Goal: Task Accomplishment & Management: Manage account settings

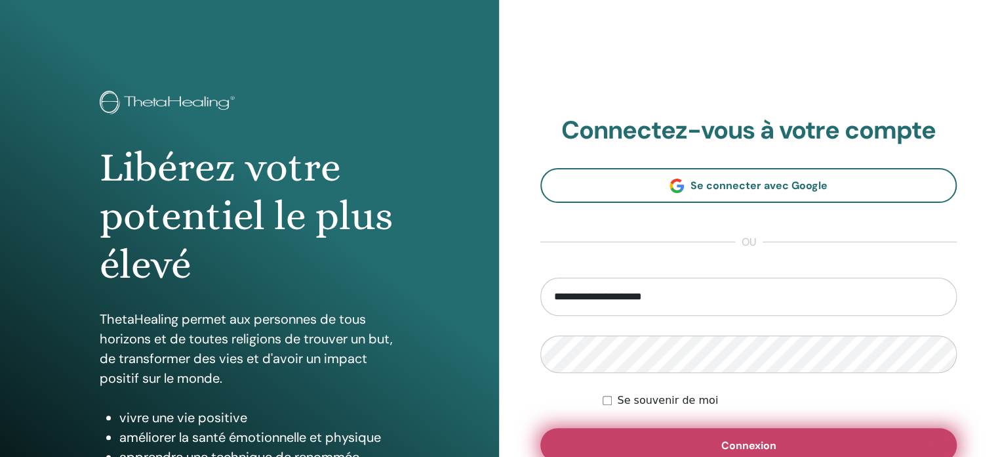
type input "**********"
click at [754, 450] on span "Connexion" at bounding box center [749, 445] width 55 height 14
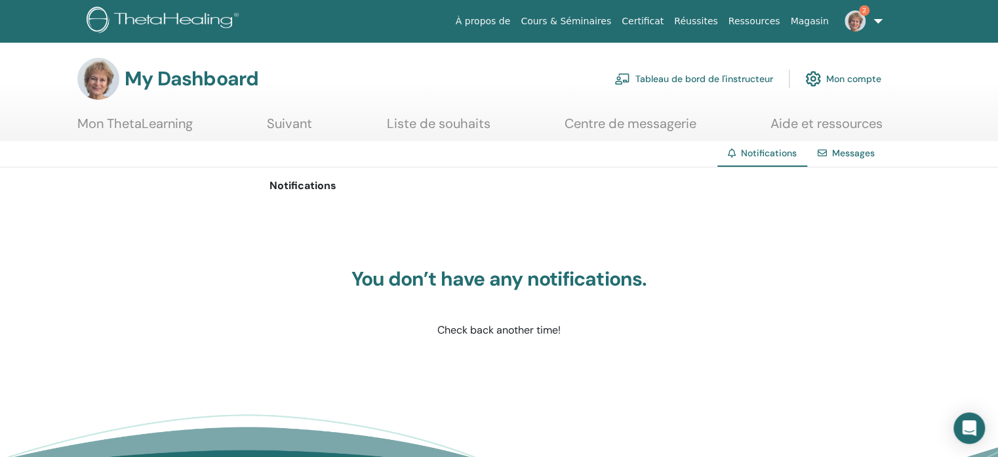
click at [684, 73] on link "Tableau de bord de l'instructeur" at bounding box center [694, 78] width 159 height 29
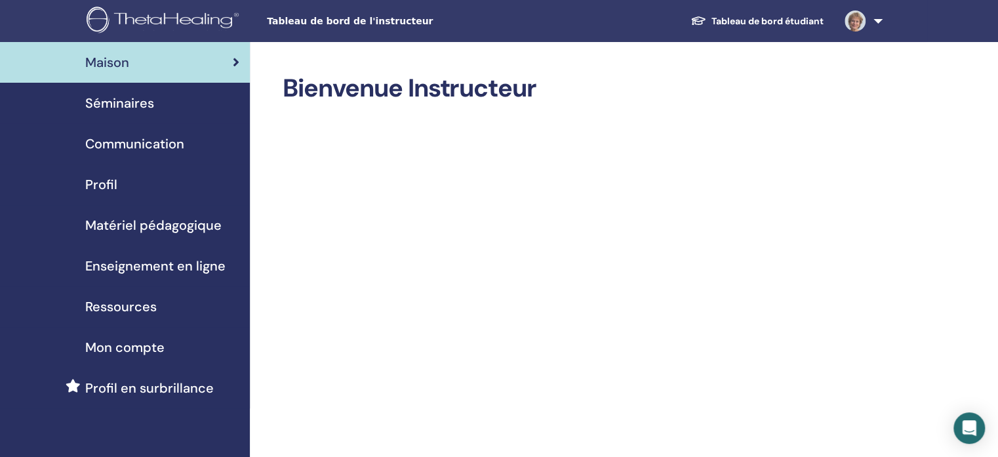
click at [138, 100] on span "Séminaires" at bounding box center [119, 103] width 69 height 20
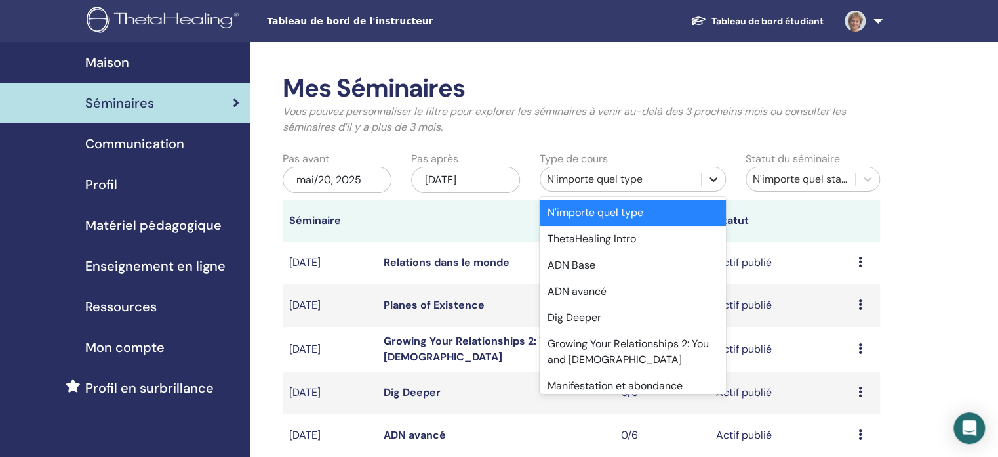
click at [719, 180] on icon at bounding box center [713, 179] width 13 height 13
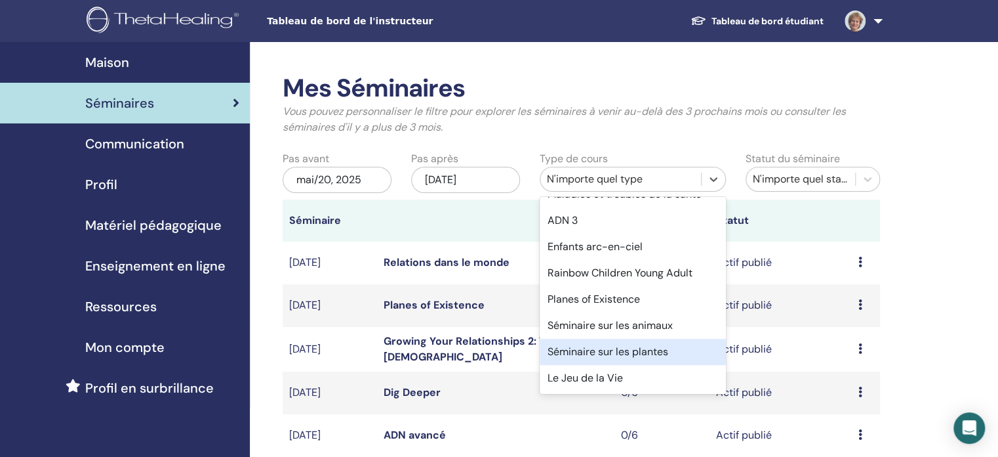
scroll to position [222, 0]
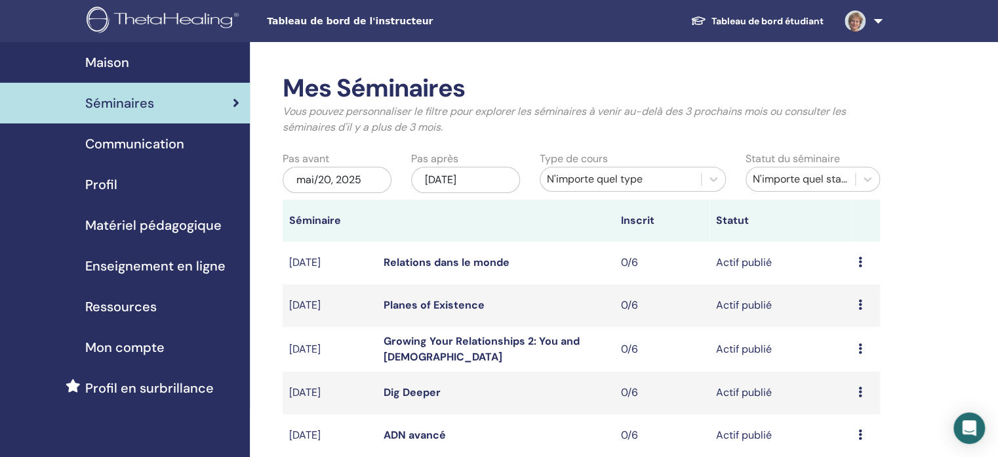
drag, startPoint x: 721, startPoint y: 348, endPoint x: 716, endPoint y: 322, distance: 26.0
click at [708, 178] on icon at bounding box center [713, 179] width 13 height 13
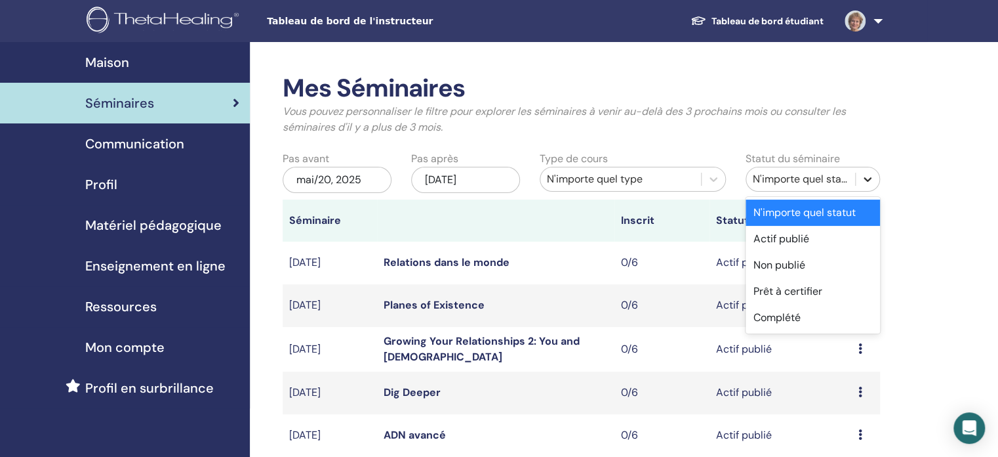
click at [867, 180] on icon at bounding box center [867, 179] width 13 height 13
click at [802, 314] on div "Complété" at bounding box center [813, 317] width 134 height 26
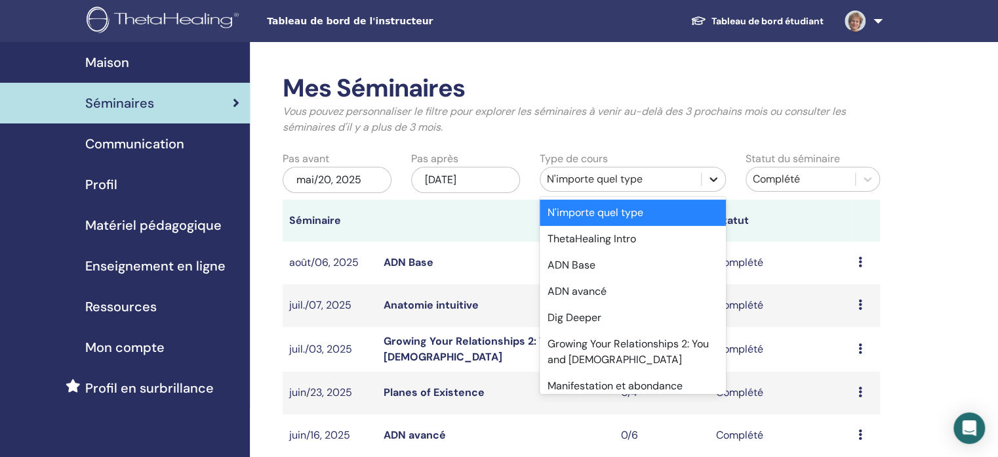
click at [714, 176] on icon at bounding box center [713, 179] width 13 height 13
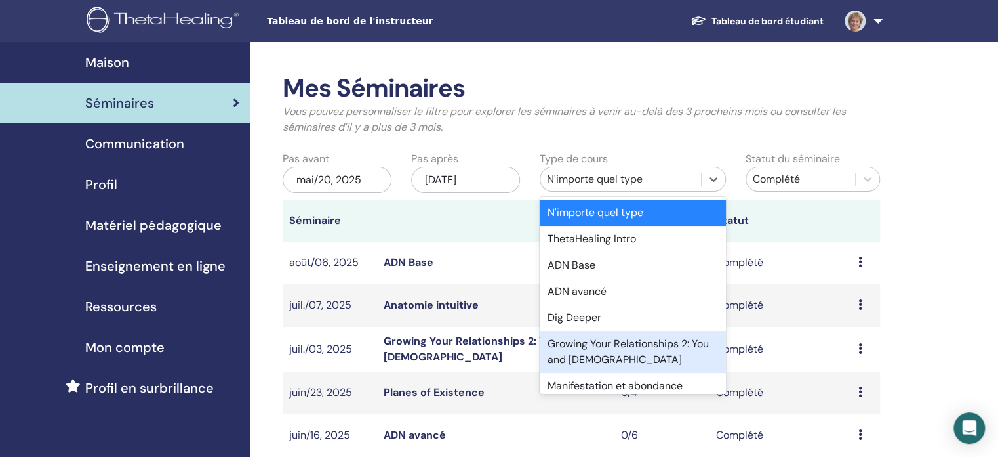
click at [636, 340] on div "Growing Your Relationships 2: You and God" at bounding box center [633, 352] width 186 height 42
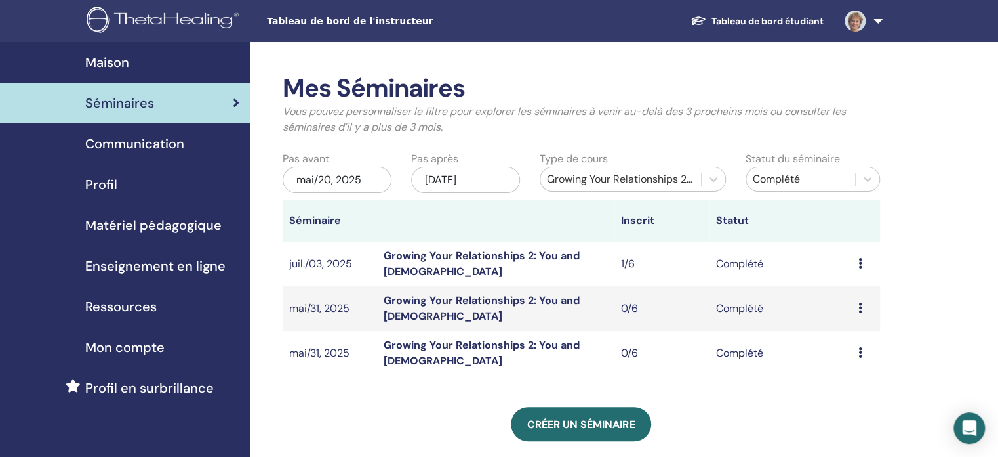
click at [860, 261] on icon at bounding box center [861, 263] width 4 height 10
click at [854, 297] on link "Participants" at bounding box center [855, 292] width 58 height 14
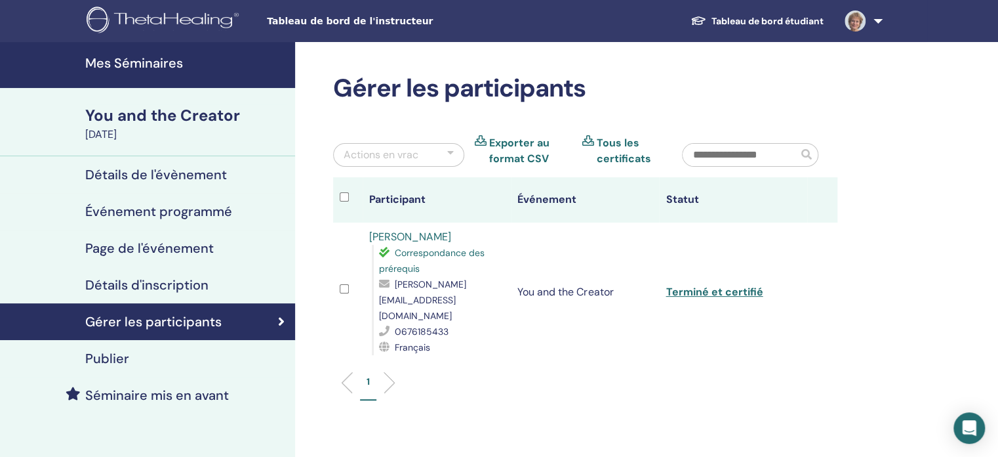
click at [607, 146] on link "Tous les certificats" at bounding box center [630, 150] width 66 height 31
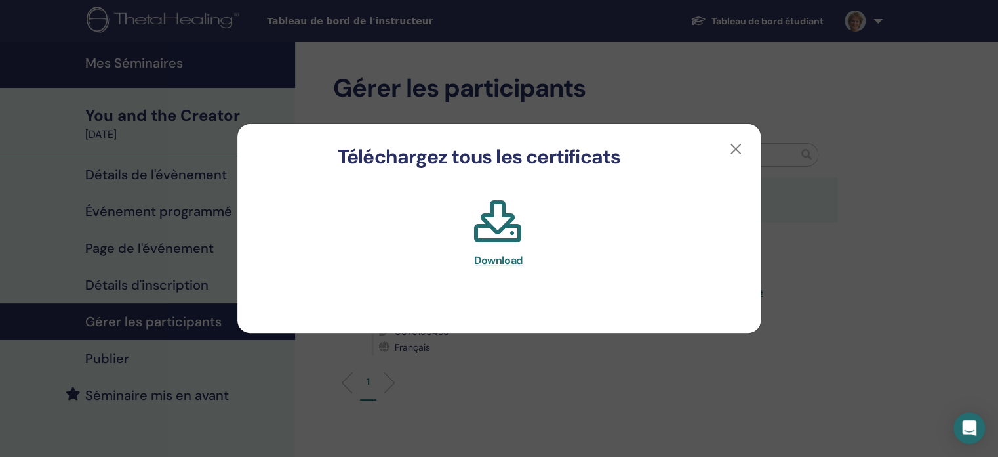
click at [495, 260] on span "Download" at bounding box center [498, 260] width 49 height 14
